Goal: Obtain resource: Download file/media

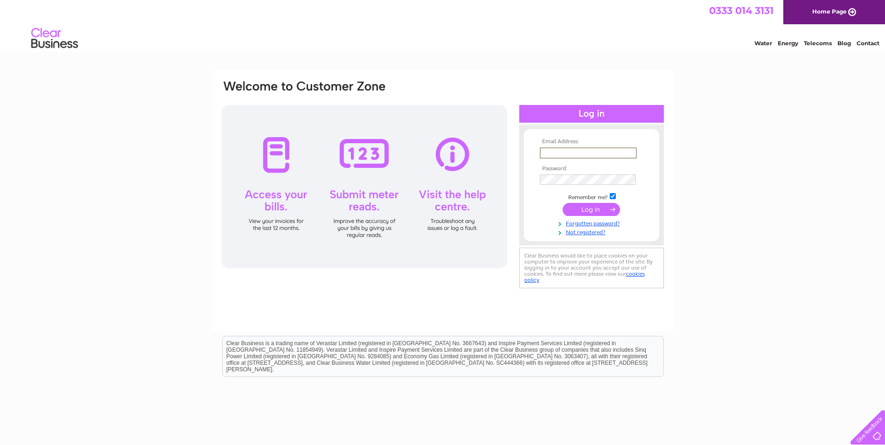
click at [550, 152] on input "text" at bounding box center [588, 152] width 97 height 11
type input "accountspayable@harpercollins.co.uk"
click at [586, 211] on input "submit" at bounding box center [591, 208] width 57 height 13
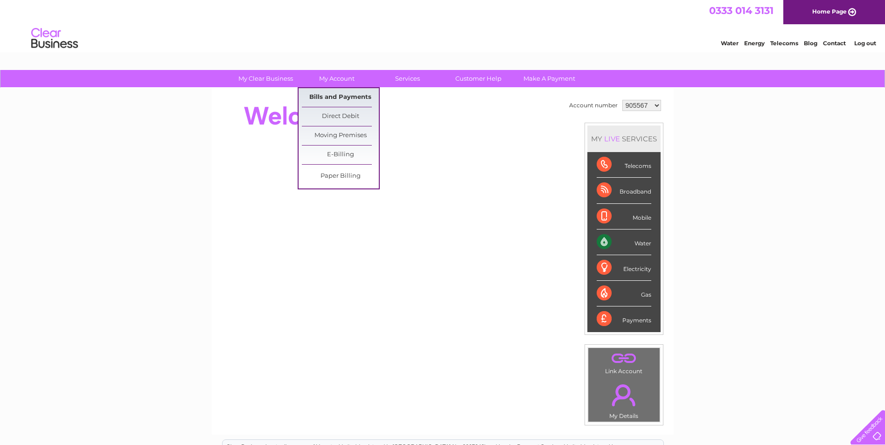
click at [326, 95] on link "Bills and Payments" at bounding box center [340, 97] width 77 height 19
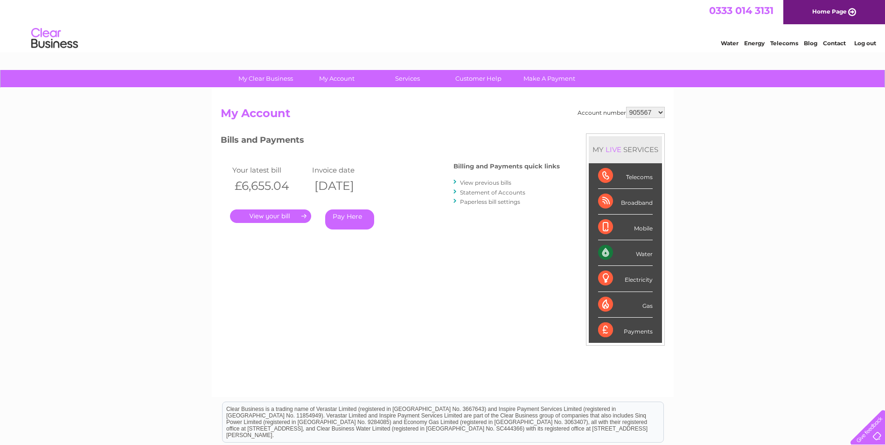
click at [277, 216] on link "." at bounding box center [270, 216] width 81 height 14
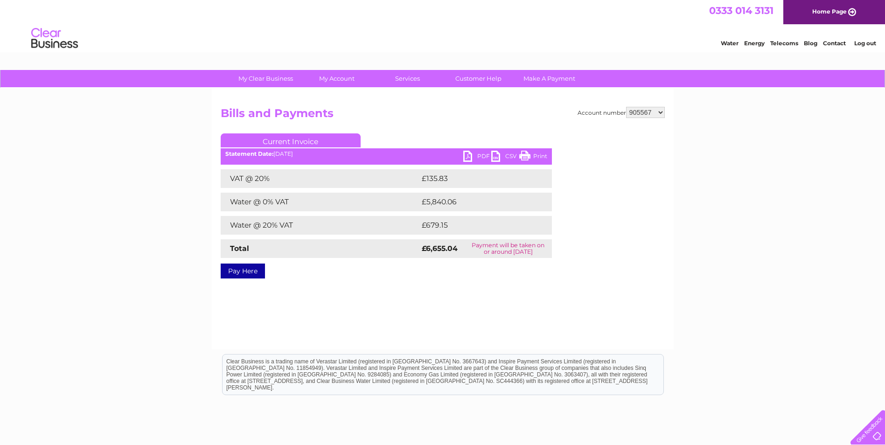
click at [479, 156] on link "PDF" at bounding box center [477, 158] width 28 height 14
click at [661, 111] on select "905567 943142 1096262" at bounding box center [645, 112] width 39 height 11
select select "943142"
click at [626, 107] on select "905567 943142 1096262" at bounding box center [645, 112] width 39 height 11
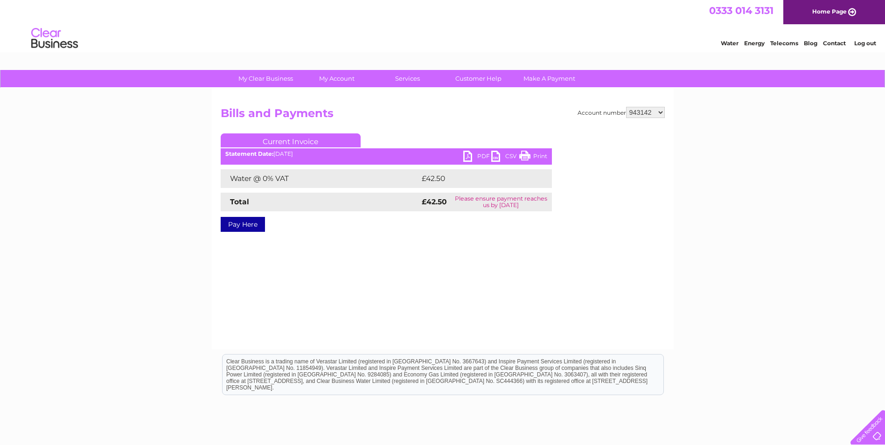
click at [469, 156] on link "PDF" at bounding box center [477, 158] width 28 height 14
click at [660, 112] on select "905567 943142 1096262" at bounding box center [645, 112] width 39 height 11
select select "1096262"
click at [626, 107] on select "905567 943142 1096262" at bounding box center [645, 112] width 39 height 11
click at [479, 158] on link "PDF" at bounding box center [477, 158] width 28 height 14
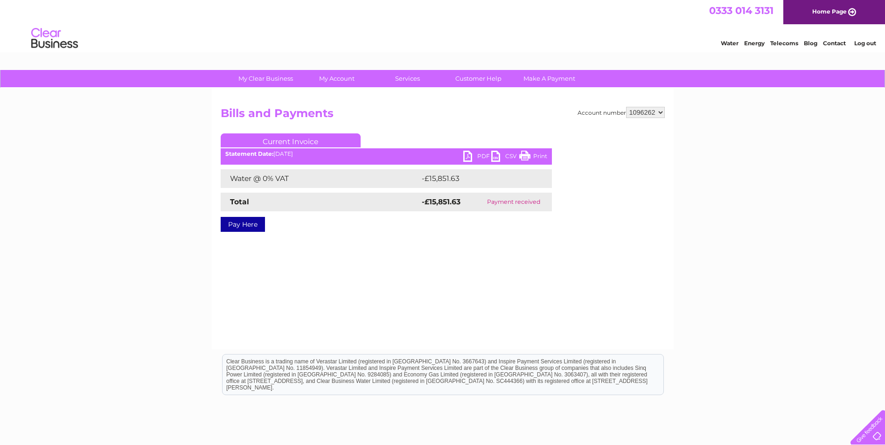
click at [862, 44] on link "Log out" at bounding box center [865, 43] width 22 height 7
